Goal: Transaction & Acquisition: Purchase product/service

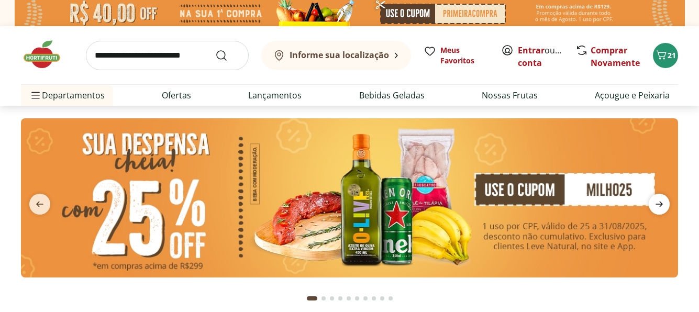
click at [660, 202] on icon "next" at bounding box center [658, 204] width 7 height 6
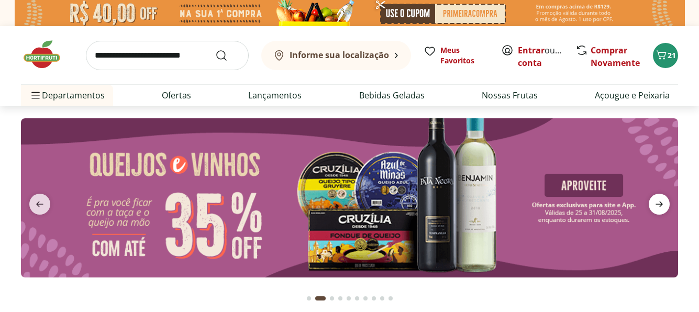
click at [660, 202] on icon "next" at bounding box center [658, 204] width 7 height 6
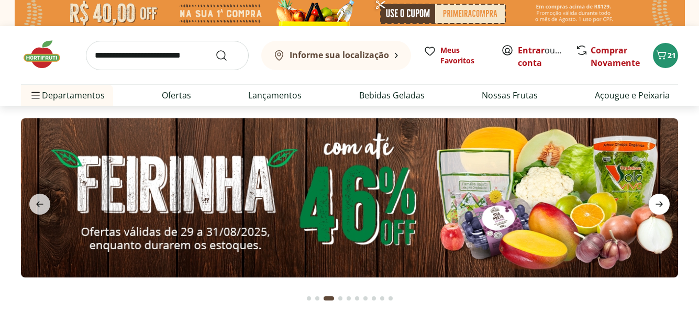
click at [660, 202] on icon "next" at bounding box center [658, 204] width 7 height 6
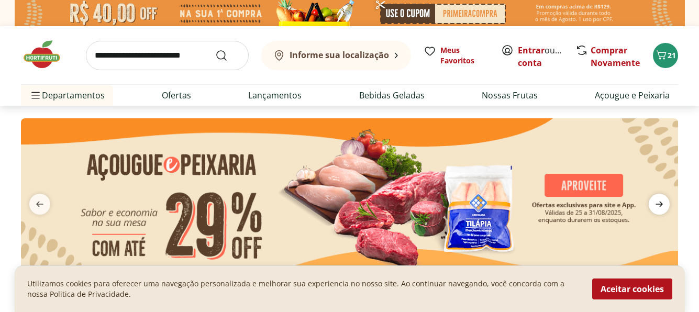
click at [660, 202] on icon "next" at bounding box center [658, 204] width 7 height 6
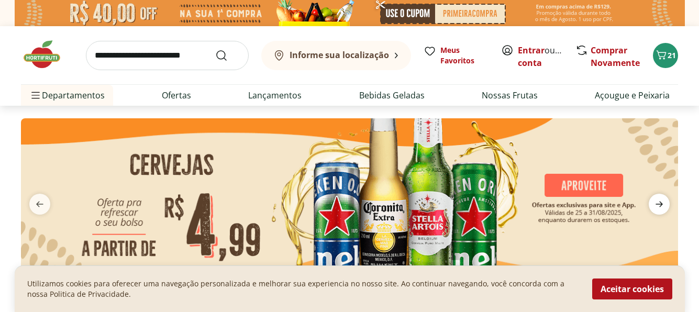
click at [660, 202] on icon "next" at bounding box center [658, 204] width 7 height 6
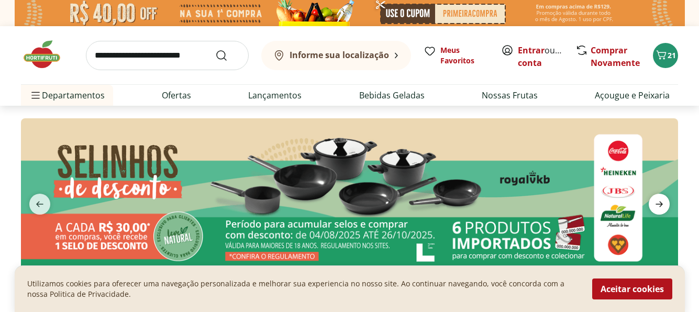
click at [660, 202] on icon "next" at bounding box center [658, 204] width 7 height 6
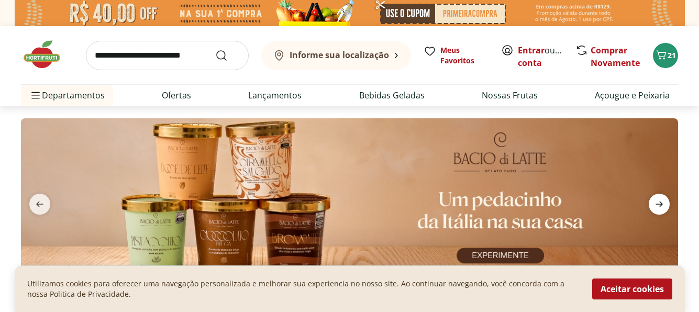
click at [658, 198] on icon "next" at bounding box center [658, 204] width 13 height 13
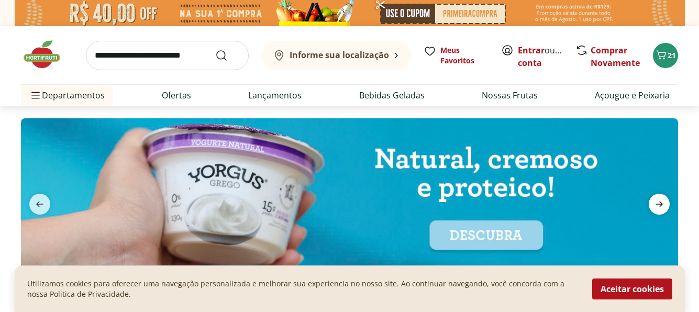
click at [658, 198] on icon "next" at bounding box center [658, 204] width 13 height 13
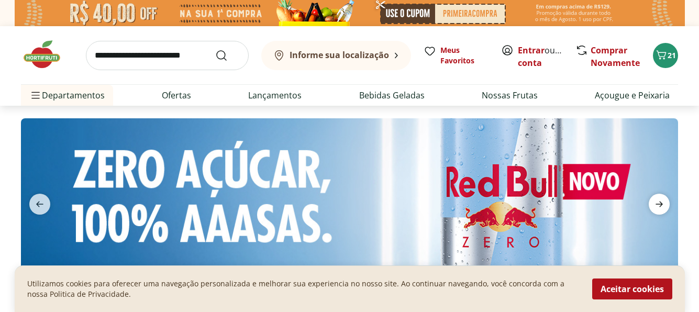
click at [658, 198] on icon "next" at bounding box center [658, 204] width 13 height 13
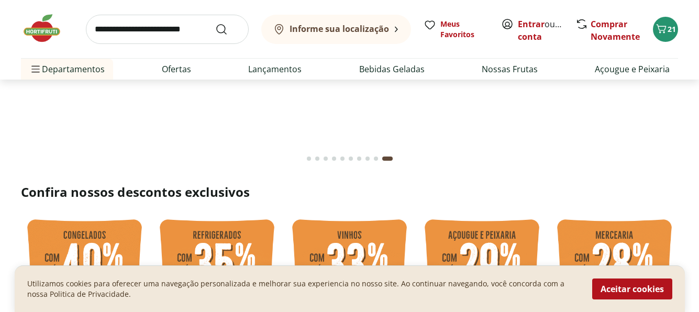
scroll to position [52, 0]
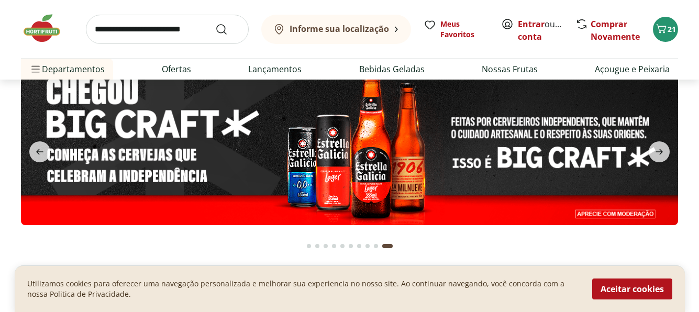
click at [661, 164] on img at bounding box center [349, 145] width 657 height 159
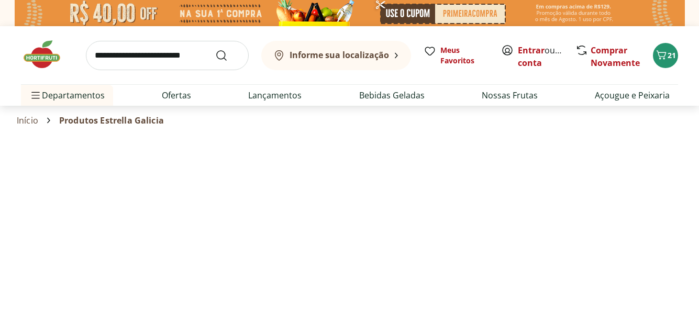
select select "**********"
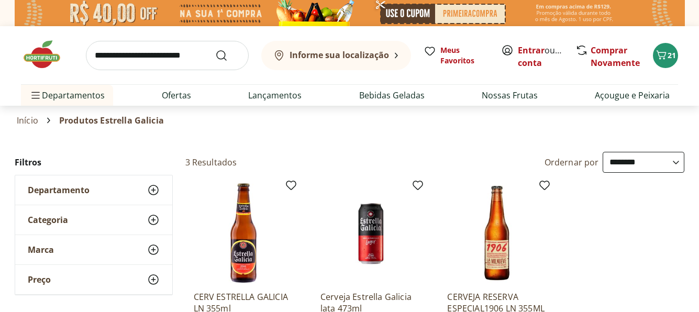
click at [44, 47] on img at bounding box center [47, 54] width 52 height 31
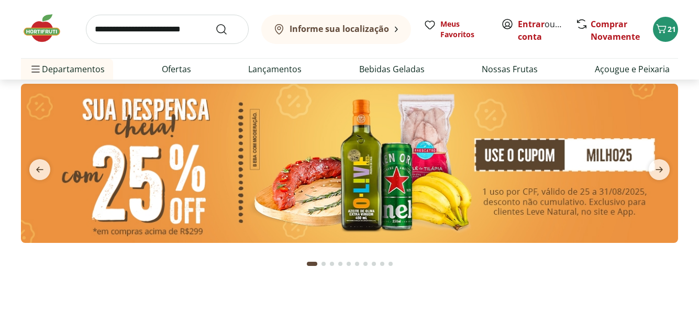
scroll to position [52, 0]
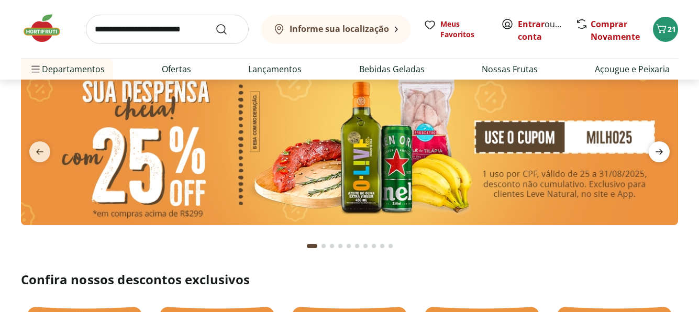
click at [655, 152] on icon "next" at bounding box center [658, 151] width 13 height 13
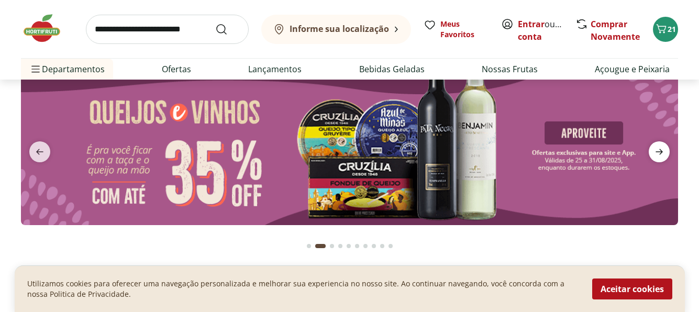
click at [655, 152] on icon "next" at bounding box center [658, 151] width 13 height 13
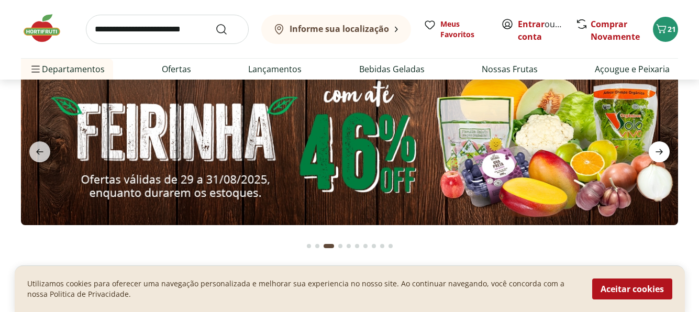
click at [655, 152] on icon "next" at bounding box center [658, 151] width 13 height 13
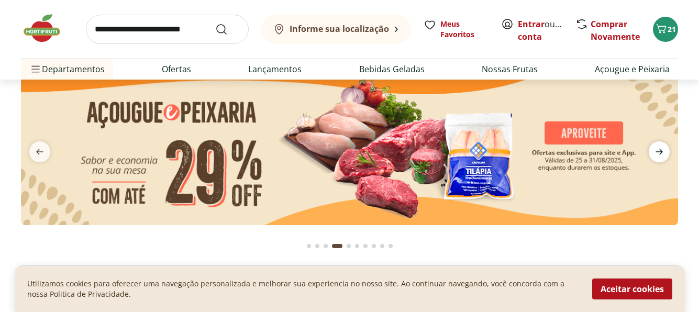
click at [655, 152] on icon "next" at bounding box center [658, 151] width 13 height 13
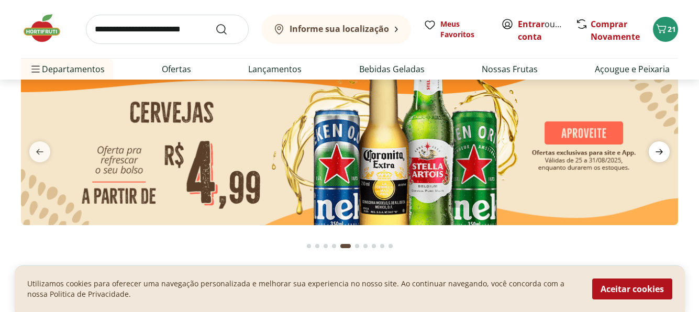
click at [655, 152] on icon "next" at bounding box center [658, 151] width 13 height 13
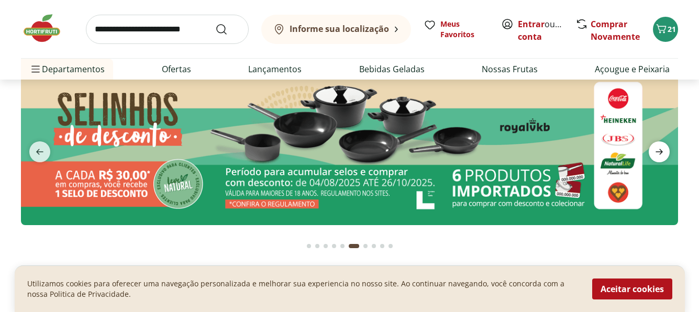
click at [654, 152] on icon "next" at bounding box center [658, 151] width 13 height 13
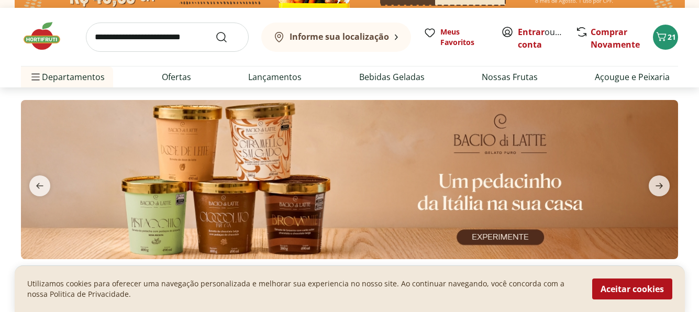
scroll to position [0, 0]
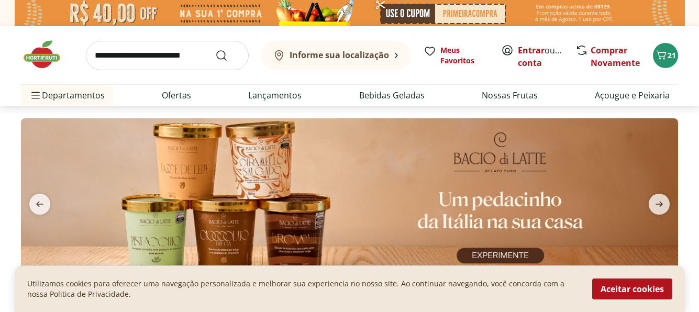
click at [38, 47] on img at bounding box center [47, 54] width 52 height 31
